Goal: Information Seeking & Learning: Check status

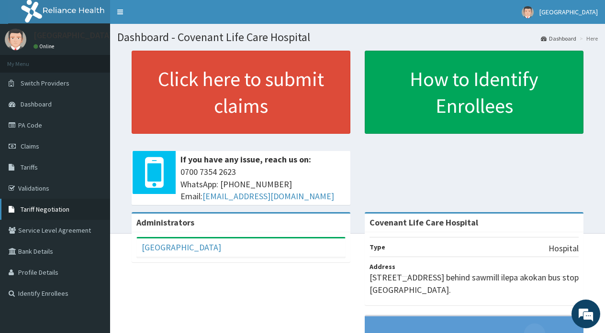
click at [33, 210] on span "Tariff Negotiation" at bounding box center [45, 209] width 49 height 9
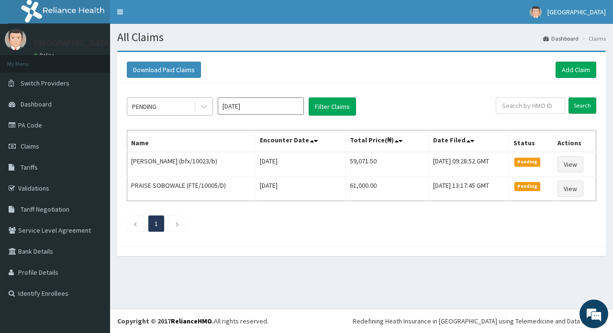
click at [187, 106] on div "PENDING" at bounding box center [160, 106] width 66 height 15
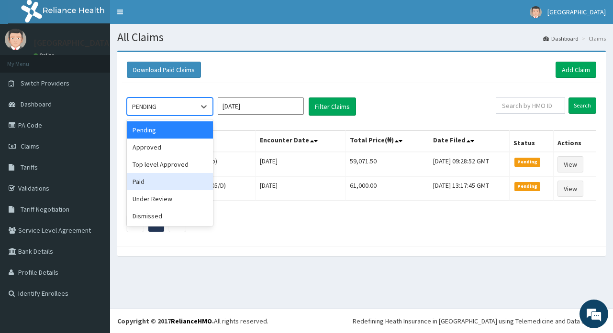
click at [142, 180] on div "Paid" at bounding box center [170, 181] width 86 height 17
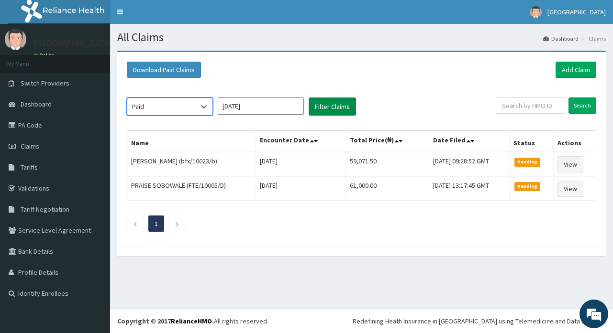
click at [337, 107] on button "Filter Claims" at bounding box center [332, 107] width 47 height 18
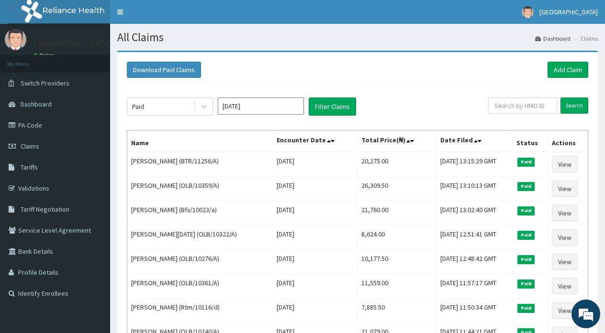
click at [258, 110] on input "[DATE]" at bounding box center [261, 106] width 86 height 17
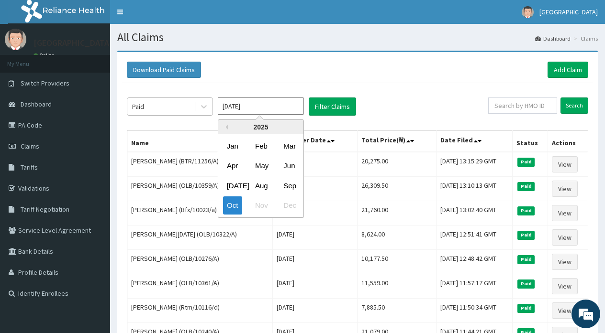
click at [146, 107] on div "Paid" at bounding box center [160, 106] width 66 height 15
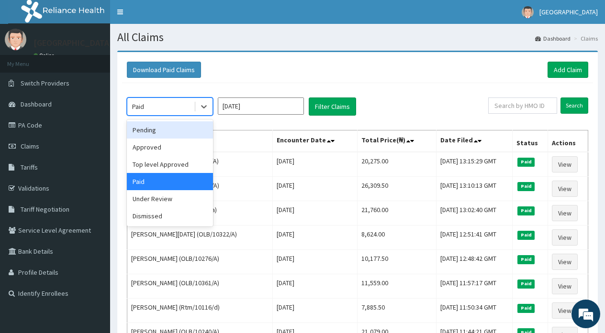
click at [149, 132] on div "Pending" at bounding box center [170, 129] width 86 height 17
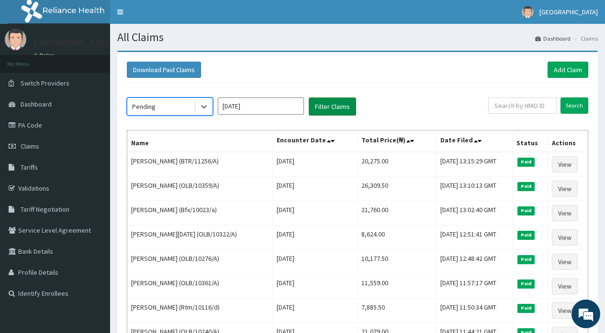
click at [315, 106] on button "Filter Claims" at bounding box center [332, 107] width 47 height 18
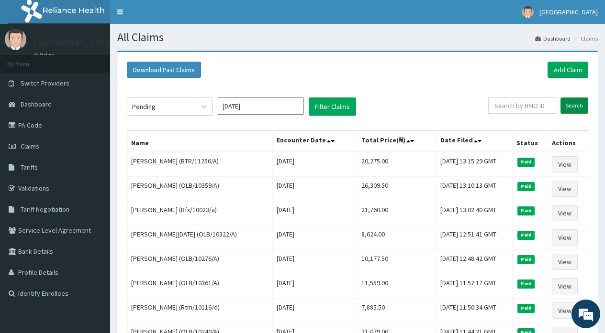
click at [580, 106] on input "Search" at bounding box center [574, 106] width 28 height 16
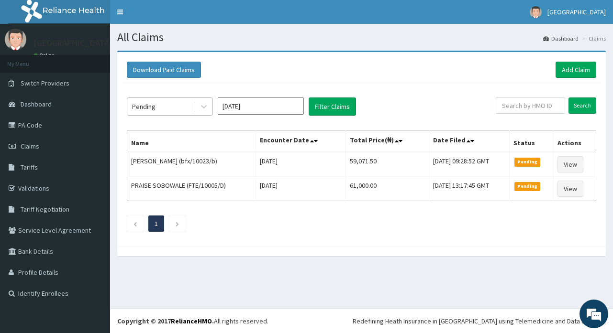
click at [177, 111] on div "Pending" at bounding box center [160, 106] width 66 height 15
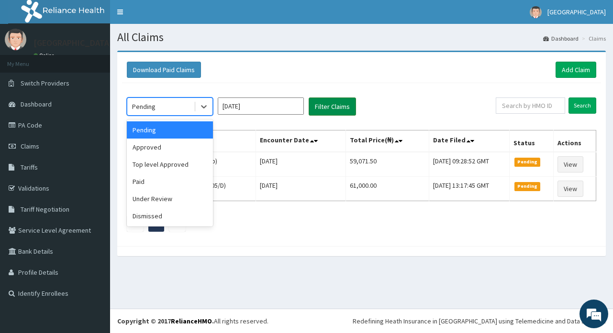
click at [336, 110] on button "Filter Claims" at bounding box center [332, 107] width 47 height 18
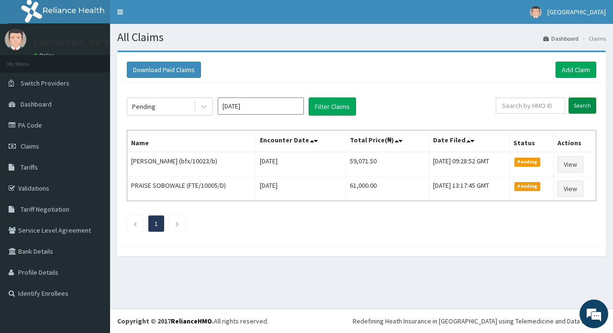
click at [584, 104] on input "Search" at bounding box center [582, 106] width 28 height 16
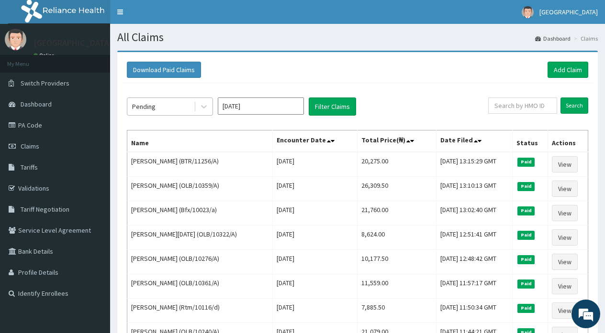
click at [180, 108] on div "Pending" at bounding box center [160, 106] width 66 height 15
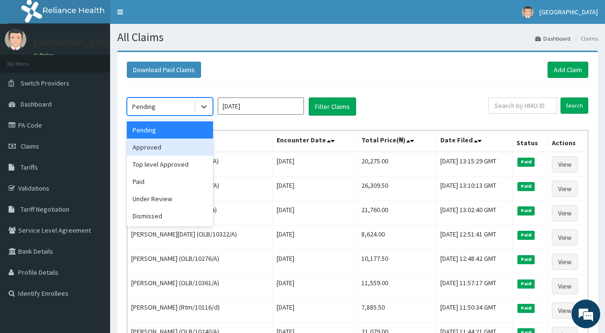
click at [147, 148] on div "Approved" at bounding box center [170, 147] width 86 height 17
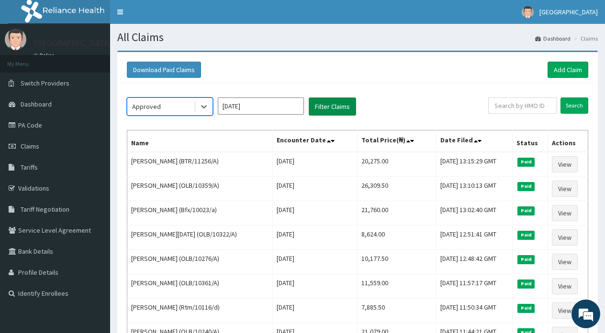
click at [326, 108] on button "Filter Claims" at bounding box center [332, 107] width 47 height 18
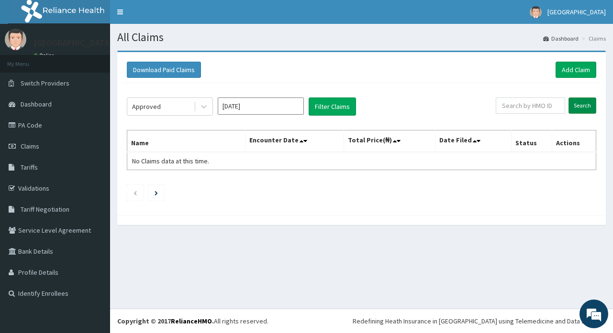
click at [585, 107] on input "Search" at bounding box center [582, 106] width 28 height 16
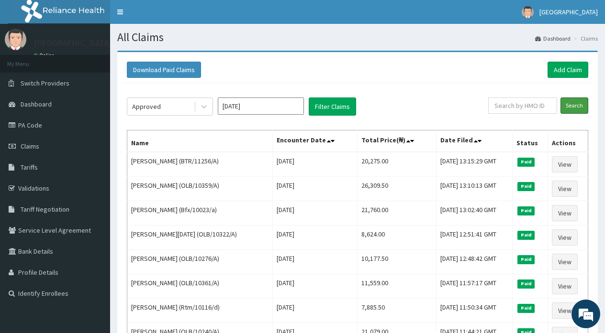
scroll to position [232, 0]
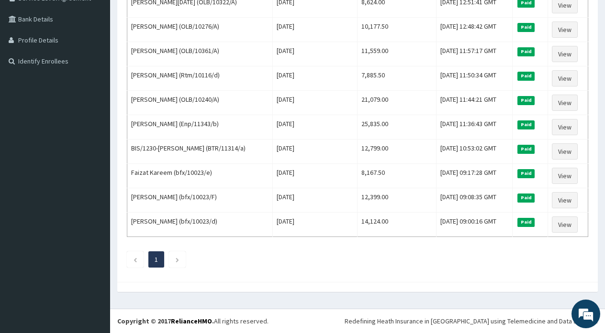
click at [602, 52] on div "Download Paid Claims Add Claim × Note you can only download claims within a max…" at bounding box center [357, 60] width 495 height 484
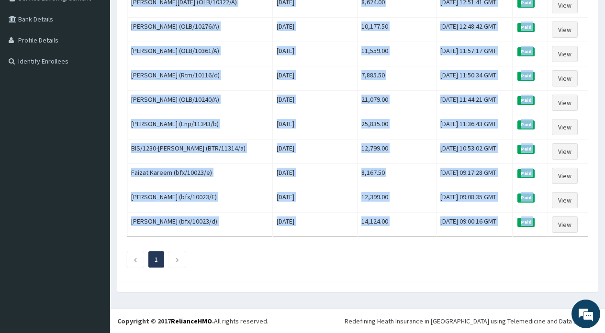
scroll to position [0, 0]
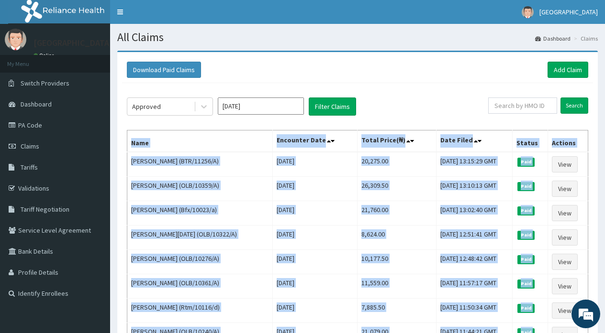
click at [295, 107] on input "[DATE]" at bounding box center [261, 106] width 86 height 17
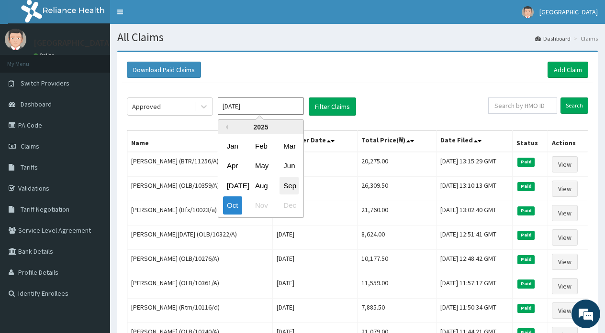
click at [289, 186] on div "Sep" at bounding box center [288, 186] width 19 height 18
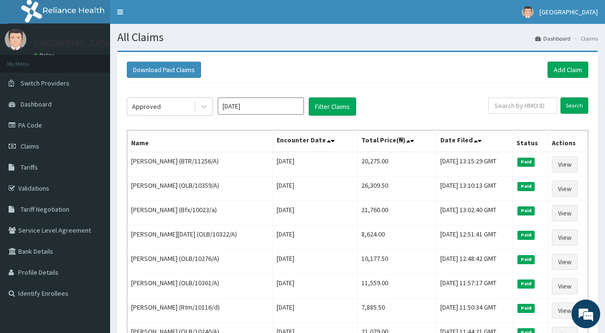
type input "Sep 2025"
click at [186, 112] on div "Approved" at bounding box center [160, 106] width 66 height 15
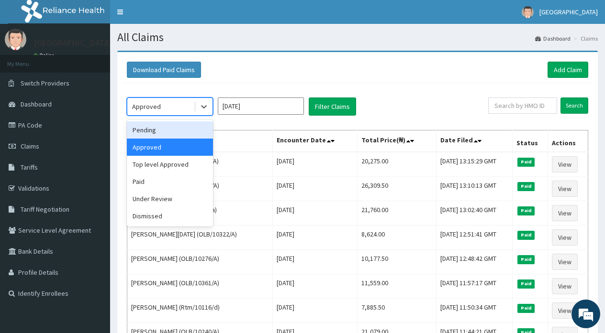
click at [154, 133] on div "Pending" at bounding box center [170, 129] width 86 height 17
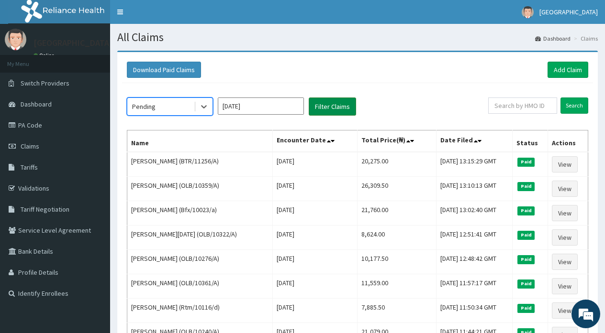
click at [322, 107] on button "Filter Claims" at bounding box center [332, 107] width 47 height 18
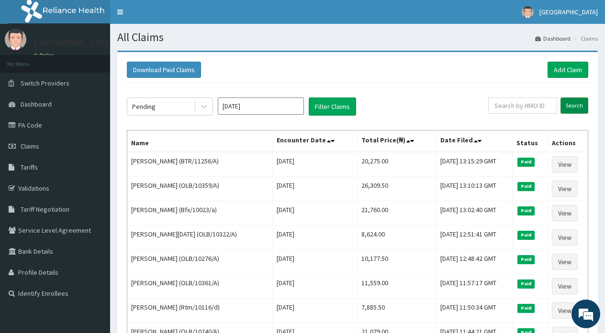
click at [565, 108] on input "Search" at bounding box center [574, 106] width 28 height 16
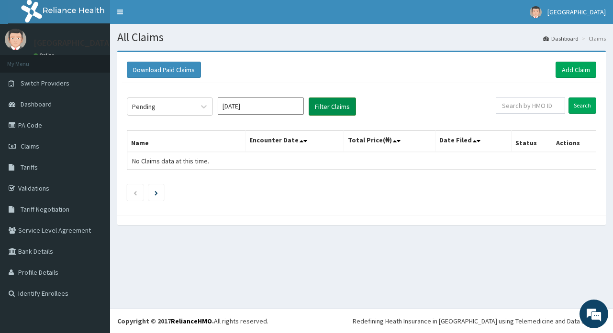
click at [345, 108] on button "Filter Claims" at bounding box center [332, 107] width 47 height 18
click at [583, 102] on input "Search" at bounding box center [582, 106] width 28 height 16
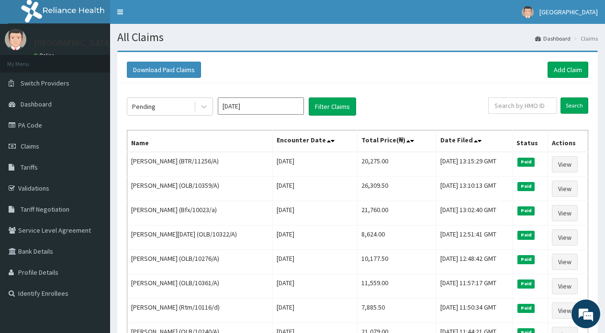
click at [604, 289] on div "Download Paid Claims Add Claim × Note you can only download claims within a max…" at bounding box center [357, 293] width 495 height 484
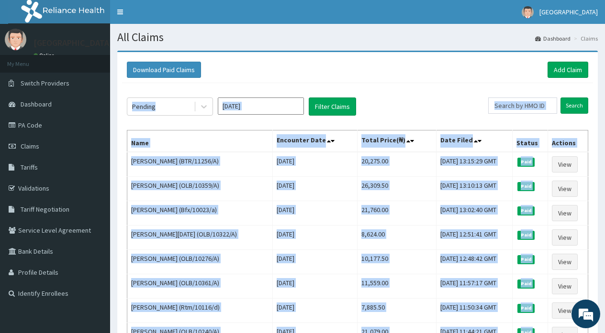
drag, startPoint x: 604, startPoint y: 289, endPoint x: 605, endPoint y: 302, distance: 13.0
click at [604, 289] on div "Download Paid Claims Add Claim × Note you can only download claims within a max…" at bounding box center [357, 293] width 495 height 484
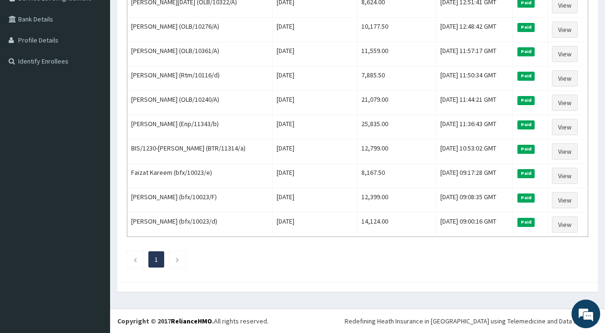
click at [480, 249] on div "Pending Sep 2025 Filter Claims Search Name Encounter Date Total Price(₦) Date F…" at bounding box center [357, 64] width 471 height 427
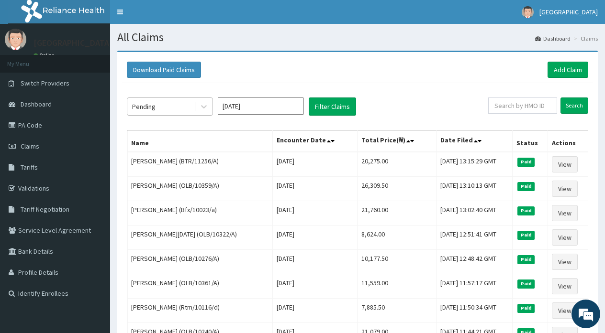
click at [141, 109] on div "Pending" at bounding box center [143, 107] width 23 height 10
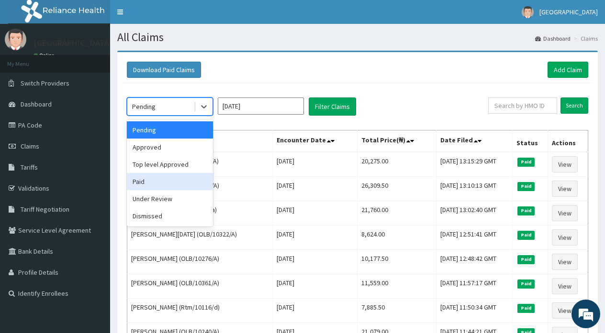
click at [144, 183] on div "Paid" at bounding box center [170, 181] width 86 height 17
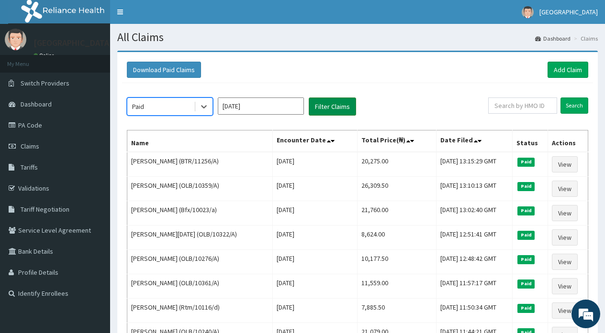
click at [333, 107] on button "Filter Claims" at bounding box center [332, 107] width 47 height 18
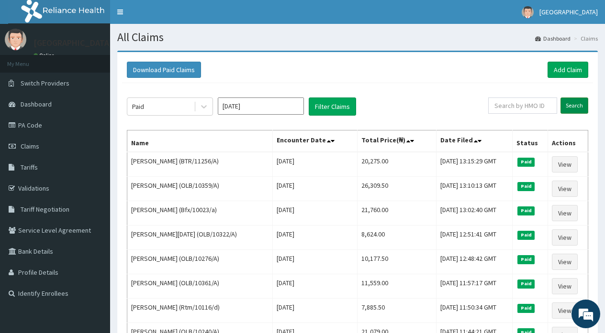
click at [572, 106] on input "Search" at bounding box center [574, 106] width 28 height 16
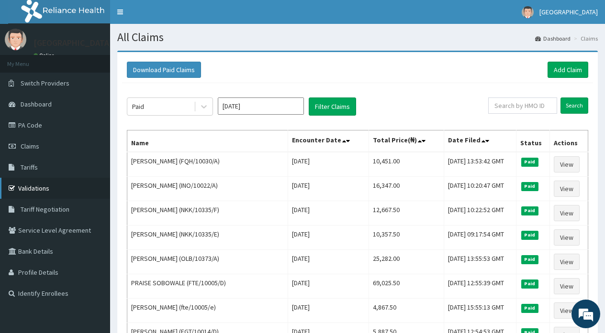
click at [38, 188] on link "Validations" at bounding box center [55, 188] width 110 height 21
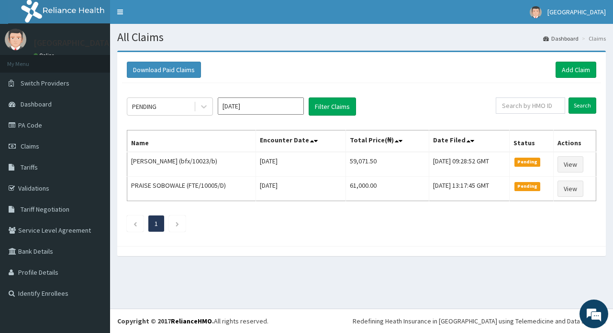
click at [246, 105] on input "Oct 2025" at bounding box center [261, 106] width 86 height 17
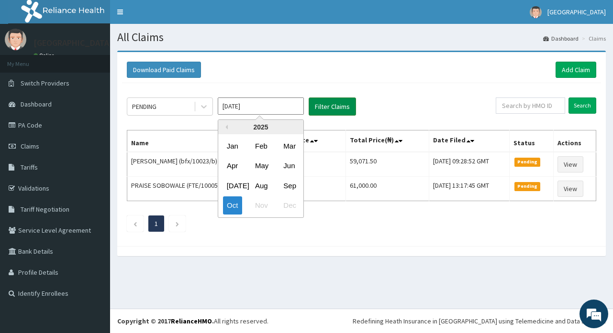
click at [331, 105] on button "Filter Claims" at bounding box center [332, 107] width 47 height 18
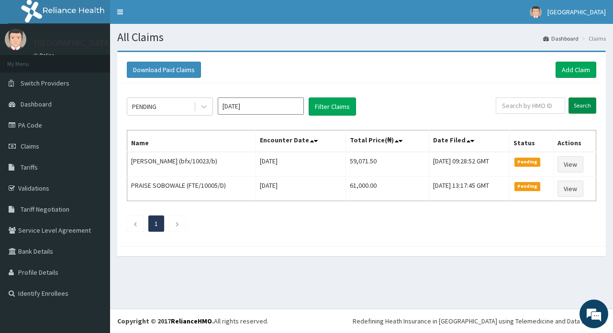
click at [581, 104] on input "Search" at bounding box center [582, 106] width 28 height 16
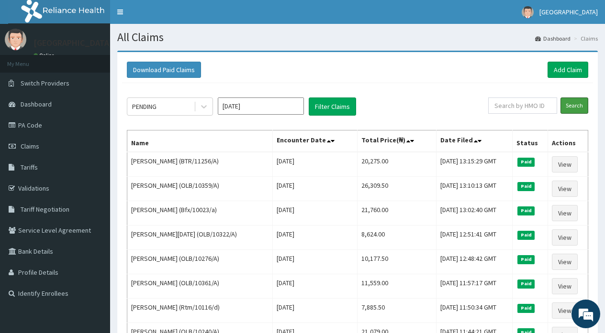
scroll to position [232, 0]
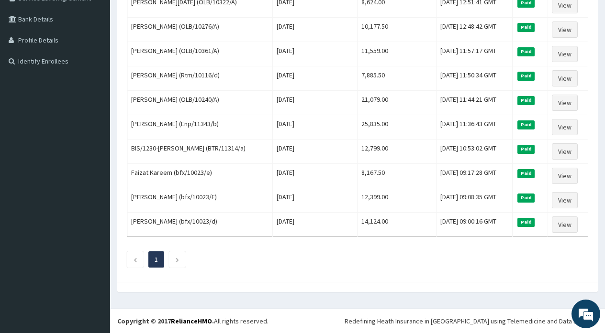
click at [604, 4] on div "Download Paid Claims Add Claim × Note you can only download claims within a max…" at bounding box center [357, 60] width 495 height 484
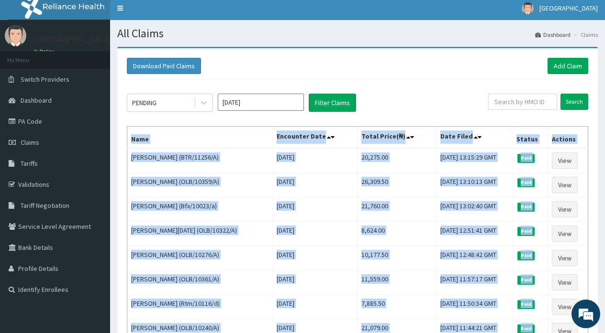
scroll to position [0, 0]
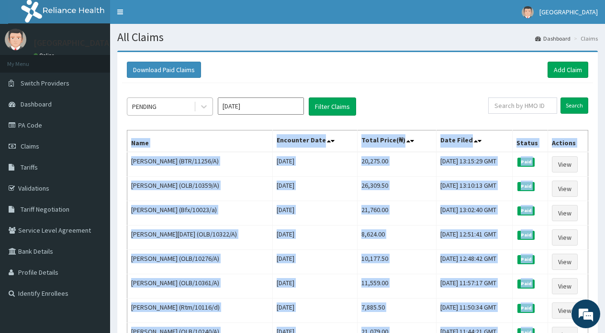
click at [188, 106] on div "PENDING" at bounding box center [160, 106] width 66 height 15
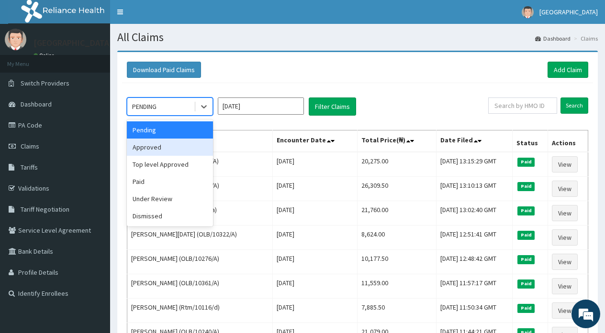
click at [147, 149] on div "Approved" at bounding box center [170, 147] width 86 height 17
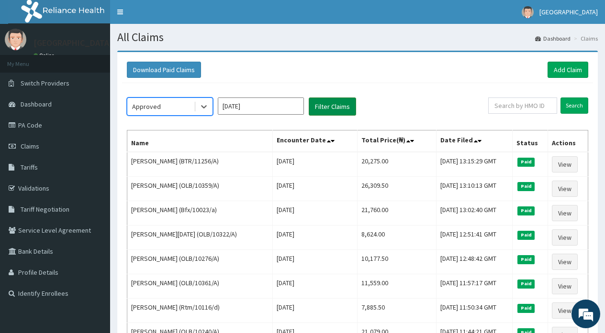
click at [324, 104] on button "Filter Claims" at bounding box center [332, 107] width 47 height 18
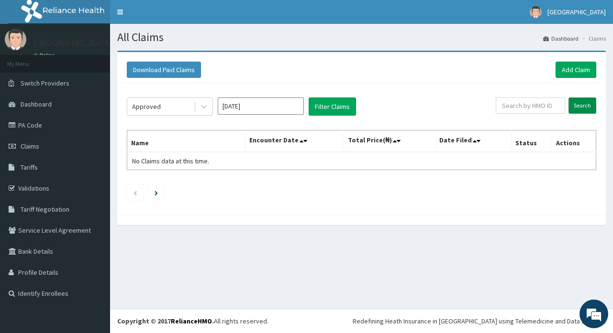
click at [577, 108] on input "Search" at bounding box center [582, 106] width 28 height 16
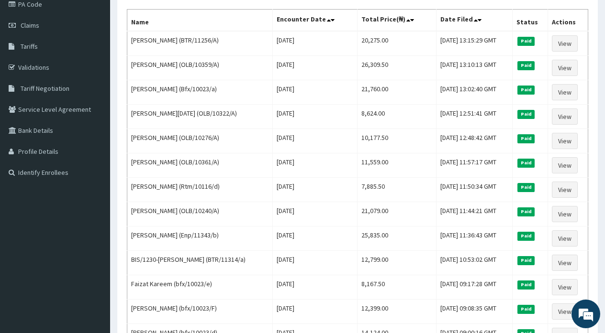
scroll to position [118, 0]
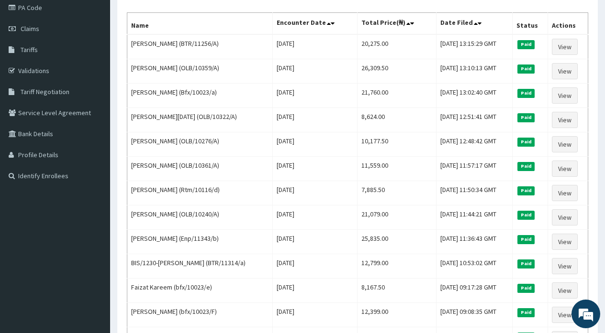
click at [603, 39] on div "Download Paid Claims Add Claim × Note you can only download claims within a max…" at bounding box center [357, 175] width 495 height 484
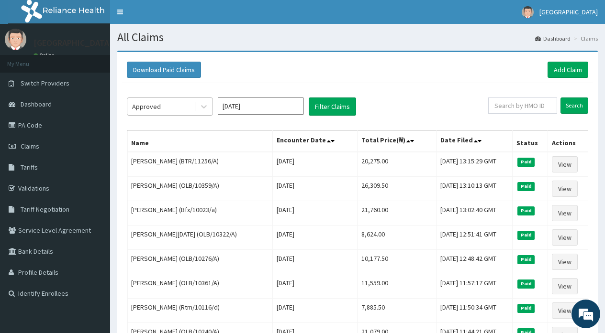
click at [183, 109] on div "Approved" at bounding box center [160, 106] width 66 height 15
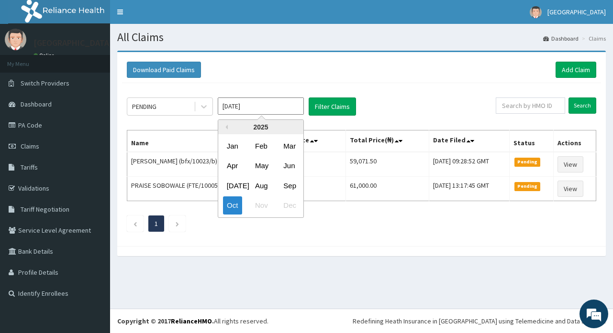
click at [245, 110] on input "[DATE]" at bounding box center [261, 106] width 86 height 17
click at [248, 105] on input "[DATE]" at bounding box center [261, 106] width 86 height 17
click at [319, 109] on button "Filter Claims" at bounding box center [332, 107] width 47 height 18
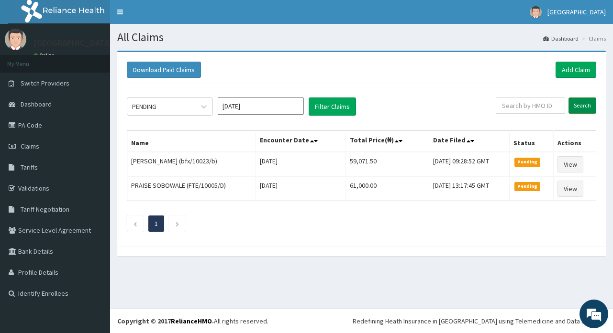
click at [573, 107] on input "Search" at bounding box center [582, 106] width 28 height 16
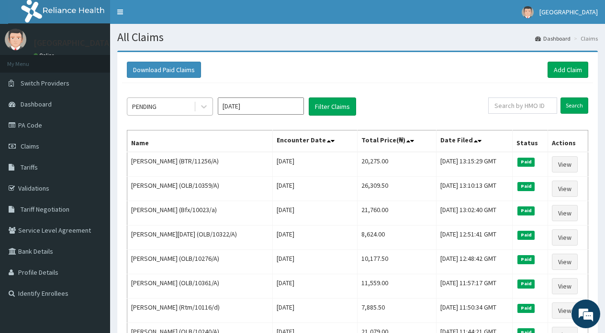
click at [177, 113] on div "PENDING" at bounding box center [160, 106] width 66 height 15
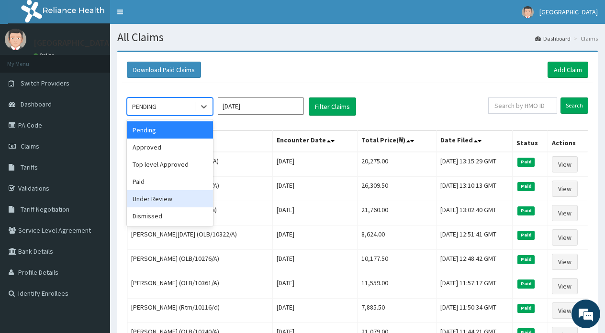
click at [151, 199] on div "Under Review" at bounding box center [170, 198] width 86 height 17
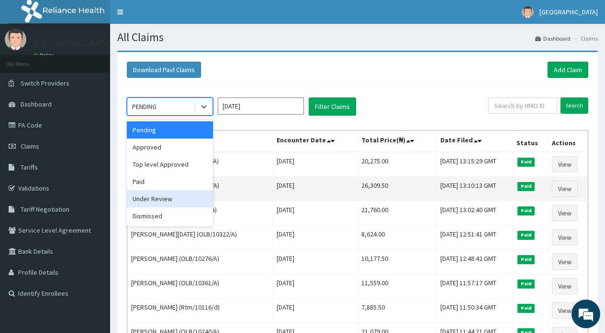
click at [151, 199] on td "Olayiwola Taofeek (OLB/10359/A)" at bounding box center [199, 189] width 145 height 24
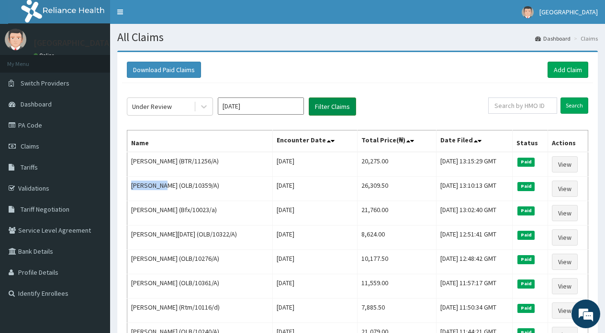
click at [318, 108] on button "Filter Claims" at bounding box center [332, 107] width 47 height 18
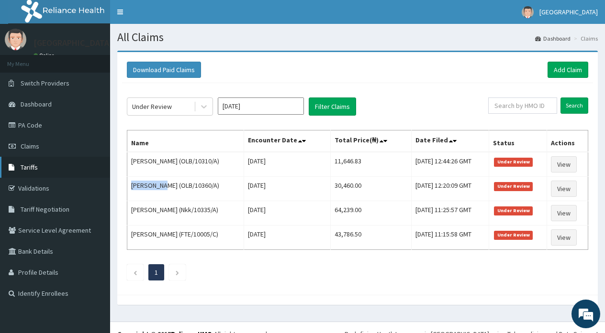
click at [34, 171] on span "Tariffs" at bounding box center [29, 167] width 17 height 9
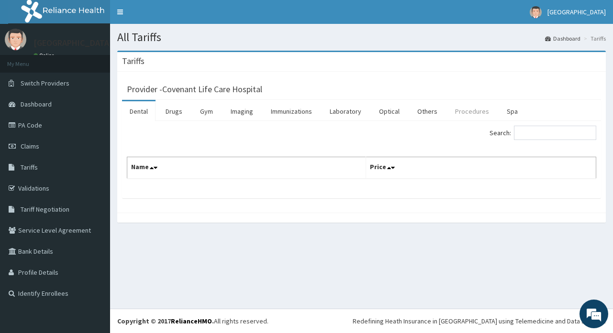
click at [483, 114] on link "Procedures" at bounding box center [471, 111] width 49 height 20
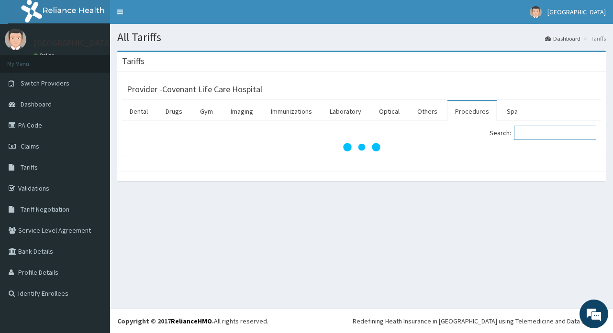
click at [534, 131] on input "Search:" at bounding box center [555, 133] width 82 height 14
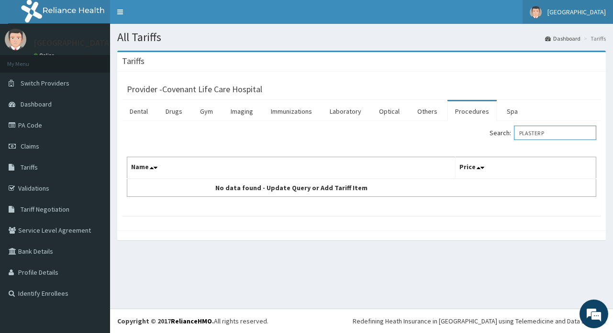
type input "PLASTER P"
